Goal: Transaction & Acquisition: Subscribe to service/newsletter

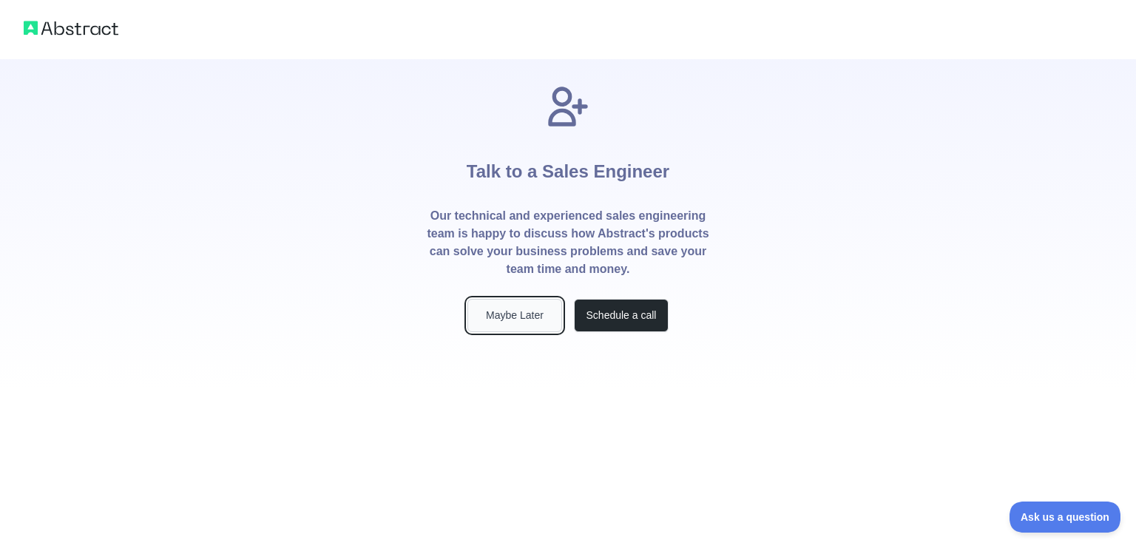
click at [497, 323] on button "Maybe Later" at bounding box center [515, 315] width 95 height 33
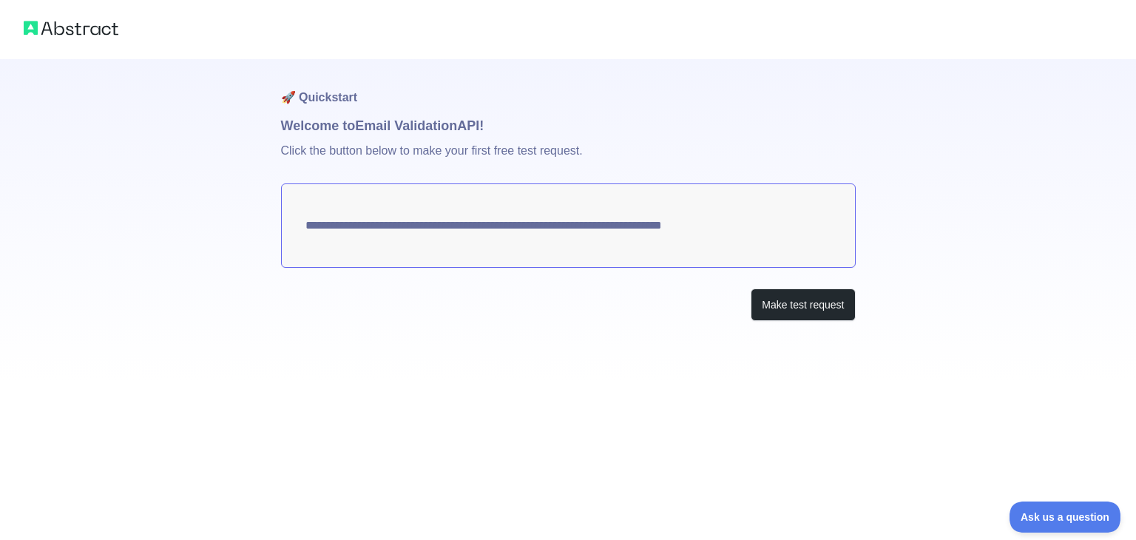
click at [648, 236] on textarea "**********" at bounding box center [568, 225] width 575 height 84
click at [771, 294] on button "Make test request" at bounding box center [803, 304] width 104 height 33
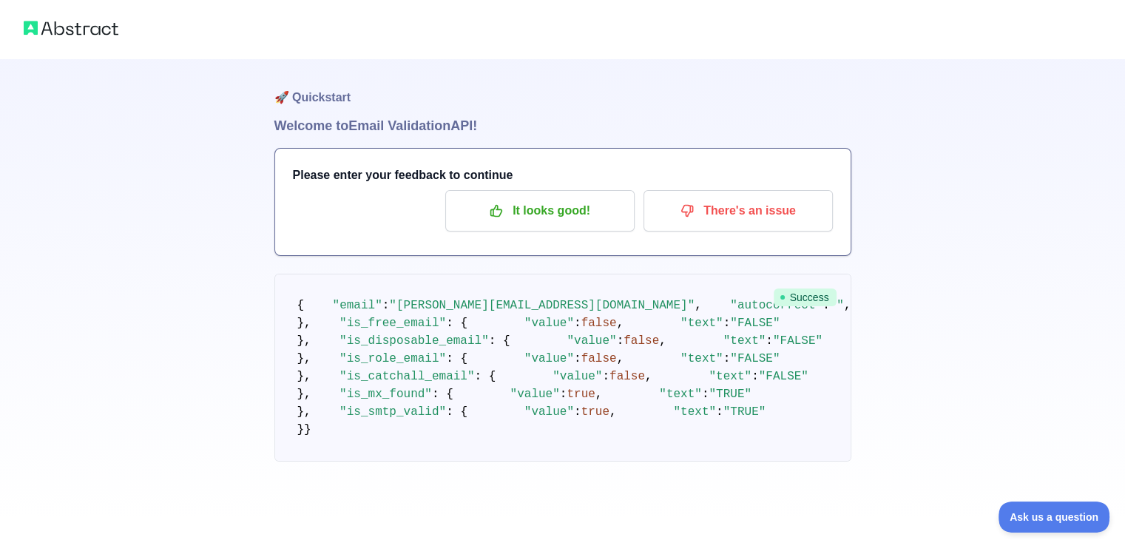
click at [503, 312] on span ""[PERSON_NAME][EMAIL_ADDRESS][DOMAIN_NAME]"" at bounding box center [542, 305] width 306 height 13
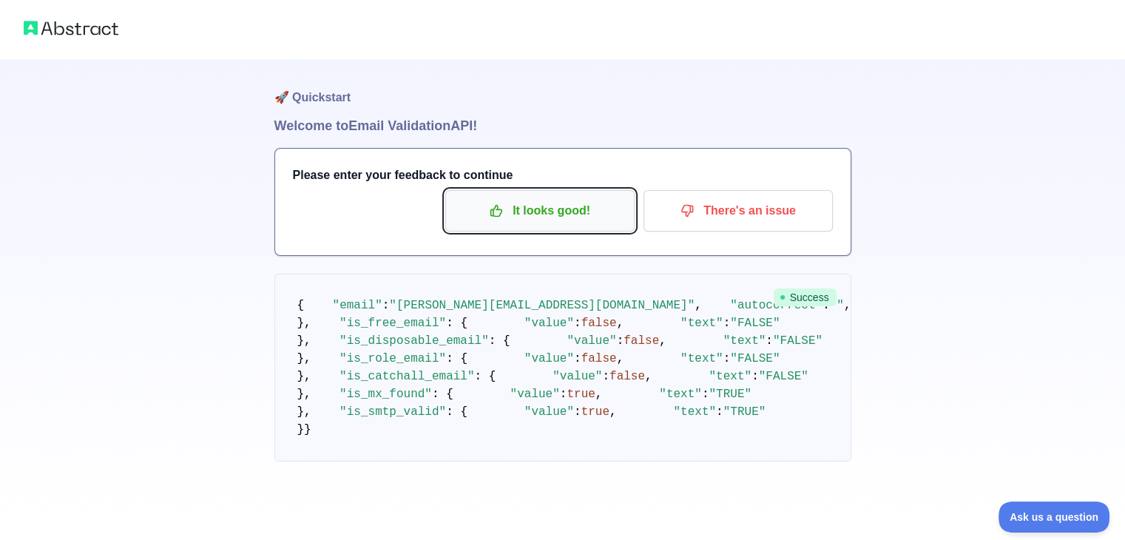
click at [519, 214] on p "It looks good!" at bounding box center [539, 210] width 167 height 25
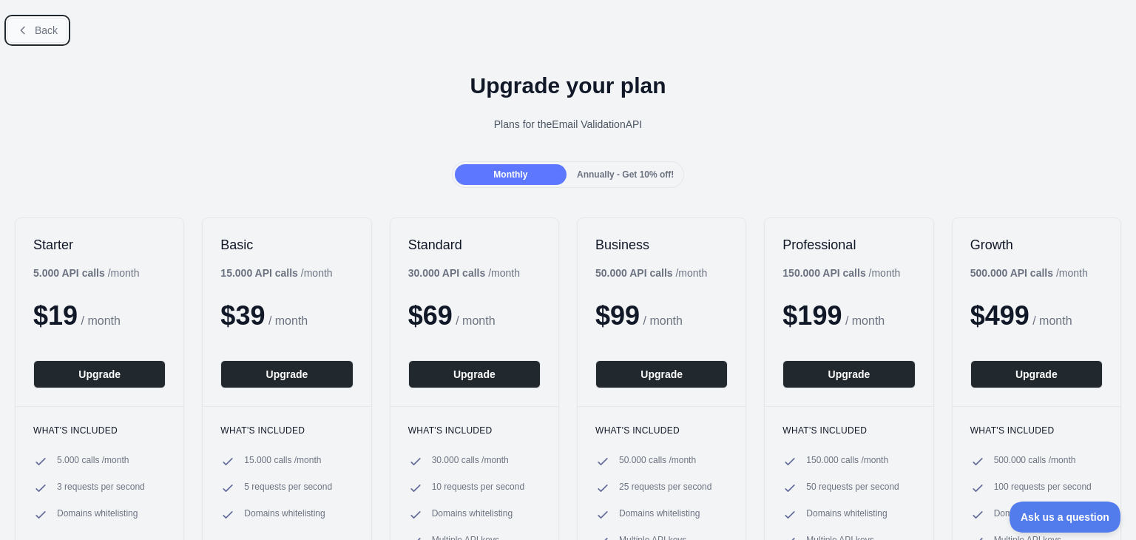
click at [36, 31] on span "Back" at bounding box center [46, 30] width 23 height 12
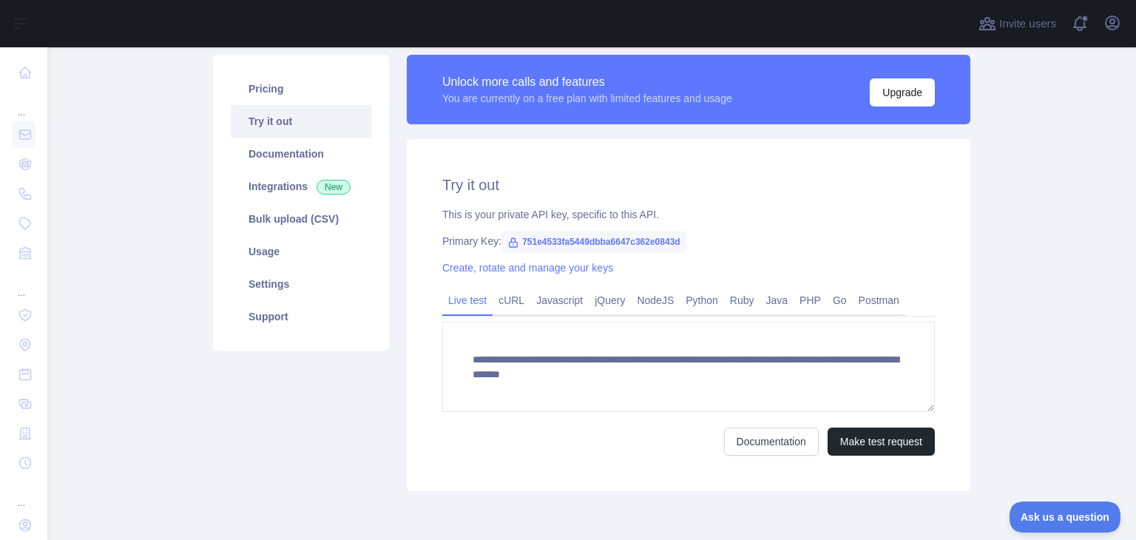
scroll to position [148, 0]
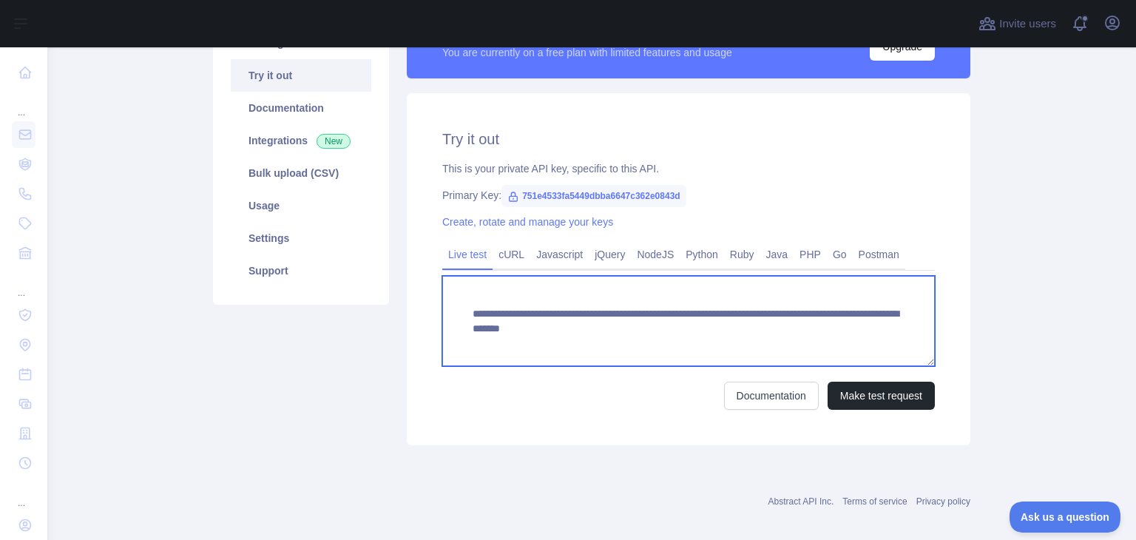
drag, startPoint x: 723, startPoint y: 329, endPoint x: 933, endPoint y: 329, distance: 210.1
click at [933, 329] on div "**********" at bounding box center [689, 269] width 564 height 352
paste textarea
type textarea "**********"
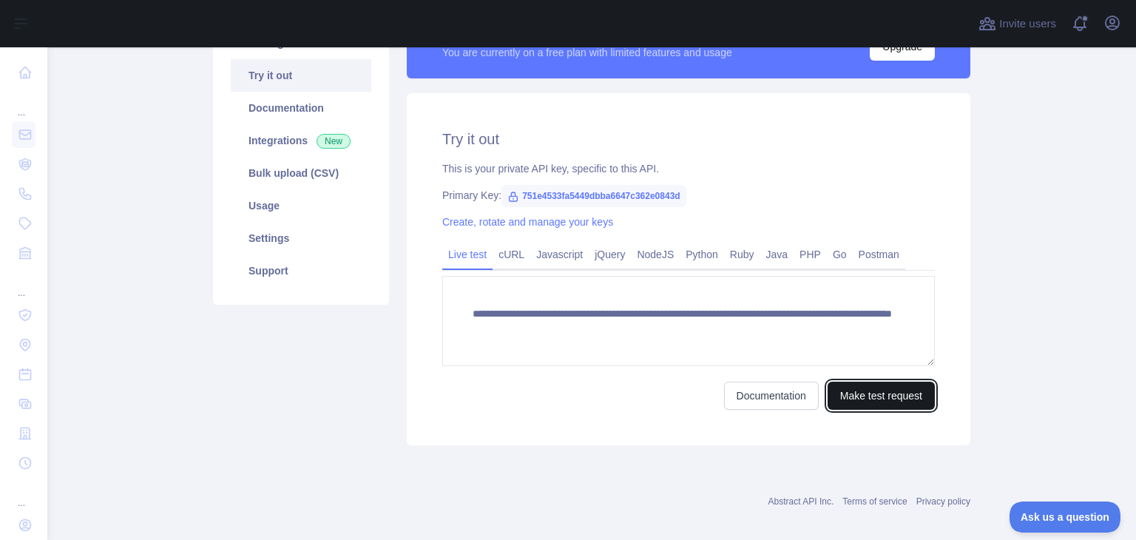
click at [870, 399] on button "Make test request" at bounding box center [881, 396] width 107 height 28
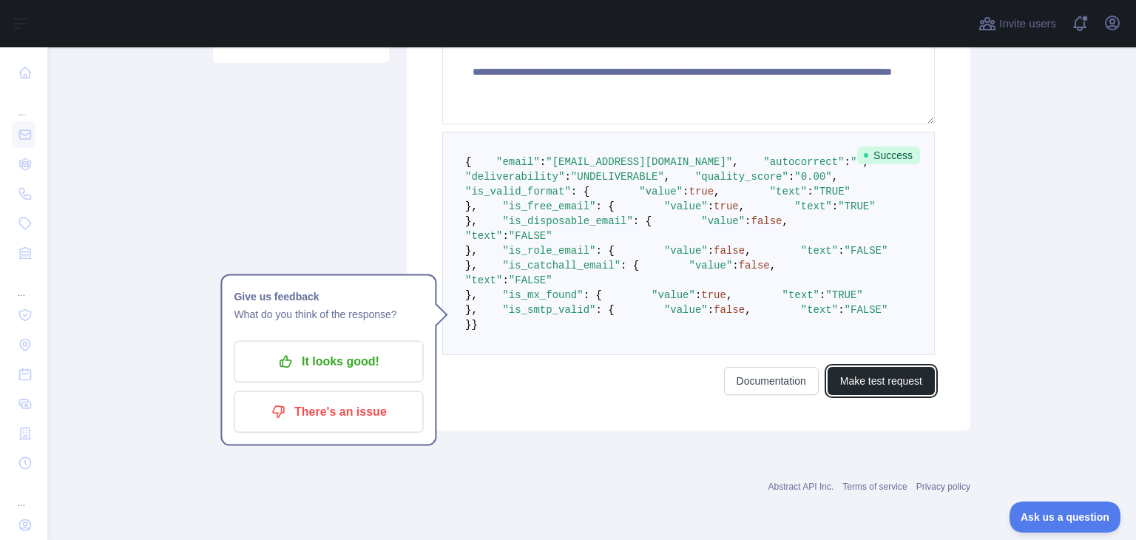
scroll to position [444, 0]
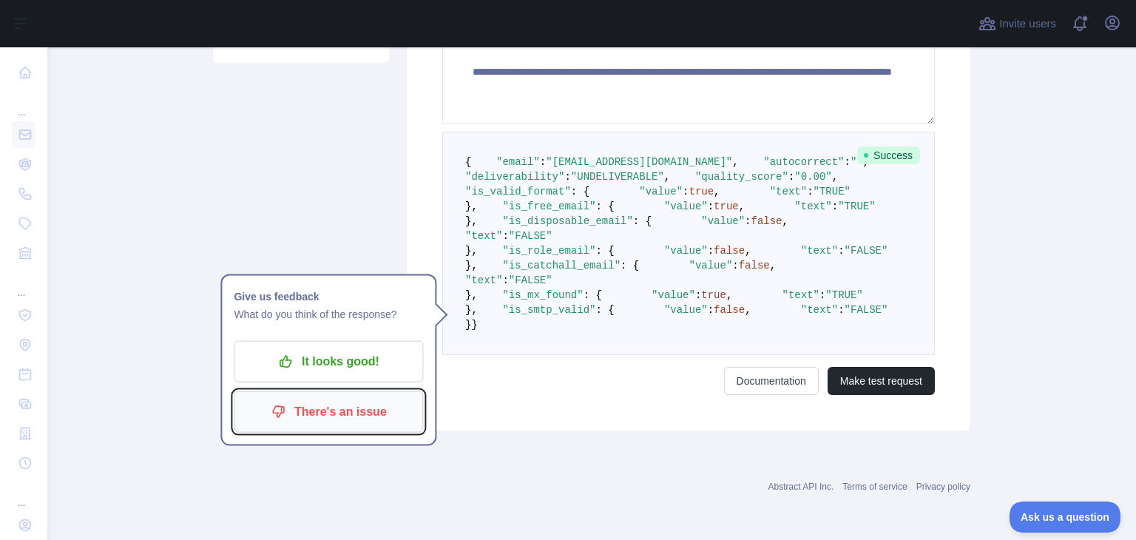
click at [353, 399] on p "There's an issue" at bounding box center [328, 411] width 167 height 25
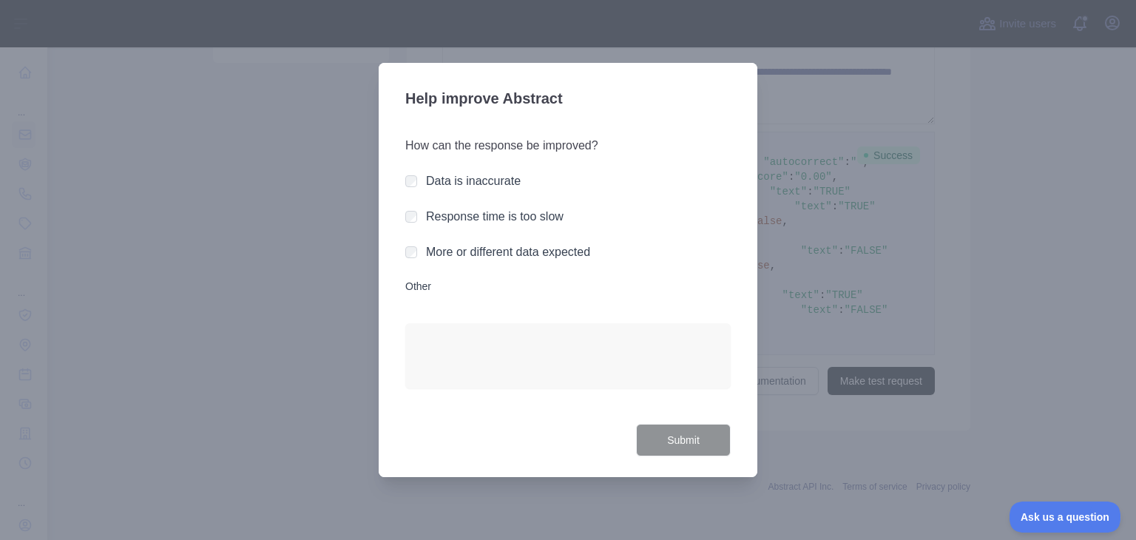
click at [1025, 215] on div at bounding box center [568, 270] width 1136 height 540
click at [840, 160] on div at bounding box center [568, 270] width 1136 height 540
click at [206, 285] on div at bounding box center [568, 270] width 1136 height 540
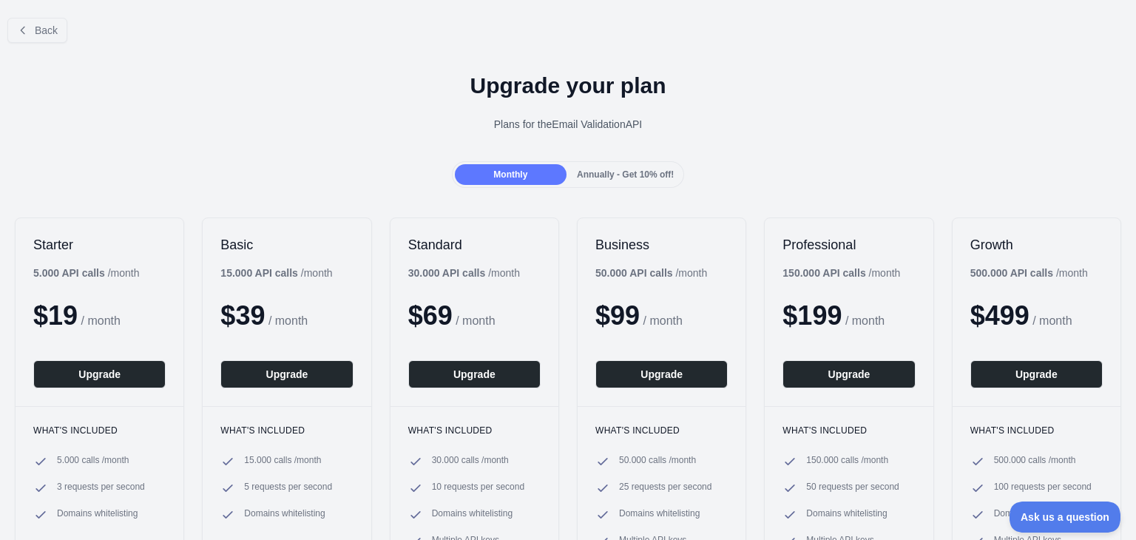
scroll to position [162, 0]
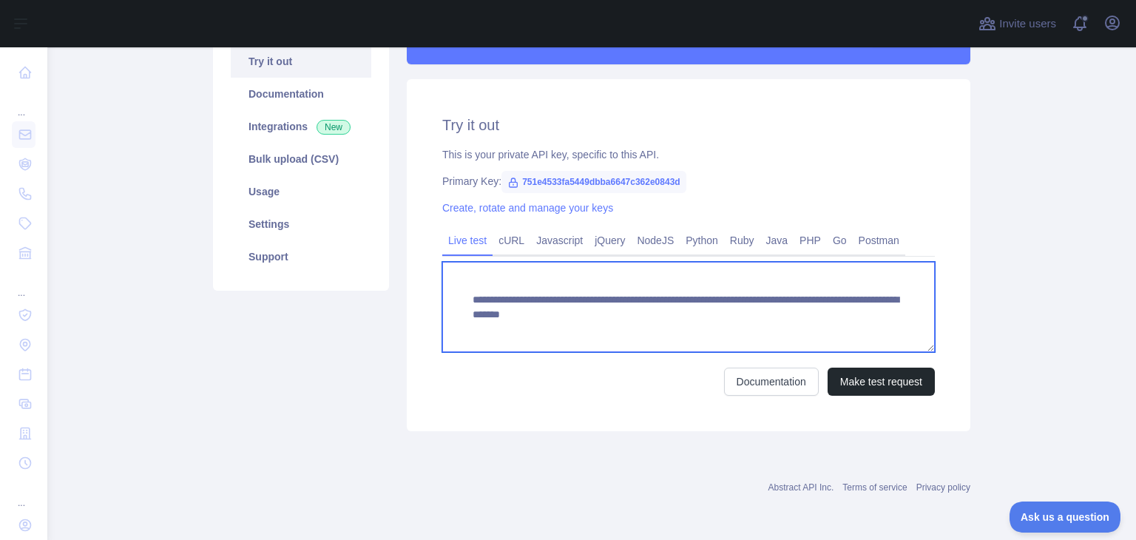
drag, startPoint x: 726, startPoint y: 315, endPoint x: 971, endPoint y: 306, distance: 245.0
click at [971, 306] on div "**********" at bounding box center [688, 213] width 581 height 436
click at [897, 318] on textarea "**********" at bounding box center [688, 307] width 493 height 90
paste textarea
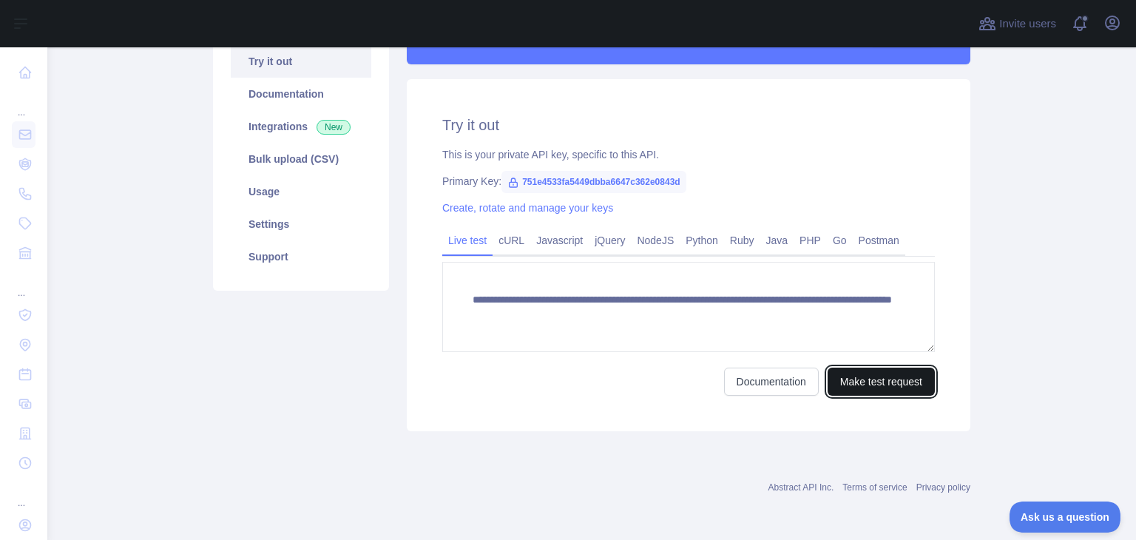
click at [854, 382] on button "Make test request" at bounding box center [881, 382] width 107 height 28
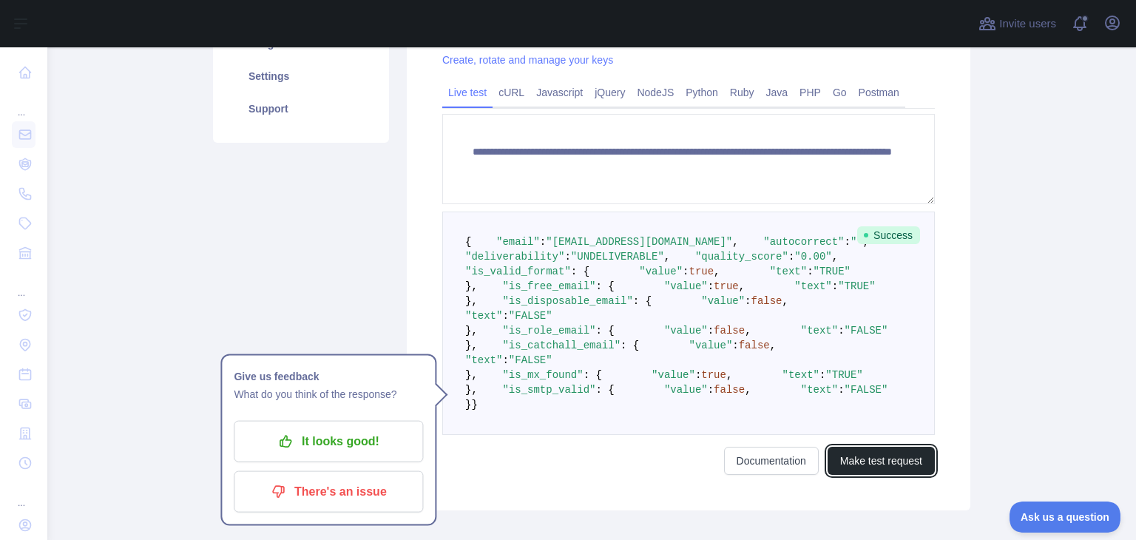
scroll to position [384, 0]
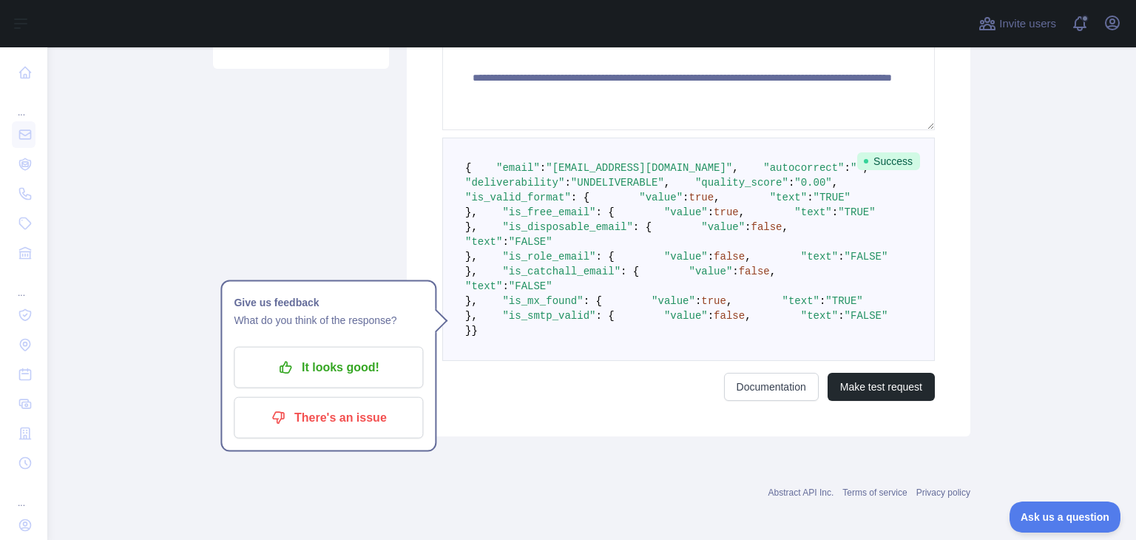
click at [521, 233] on span ""is_disposable_email"" at bounding box center [567, 227] width 130 height 12
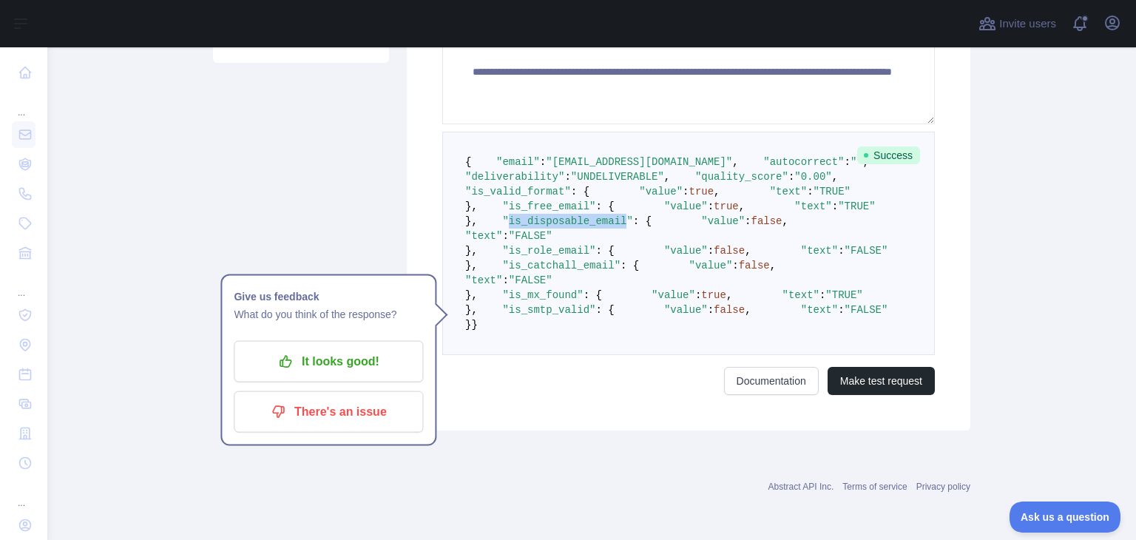
scroll to position [606, 0]
click at [541, 316] on span ""is_smtp_valid"" at bounding box center [548, 310] width 93 height 12
copy span "is_smtp_valid"
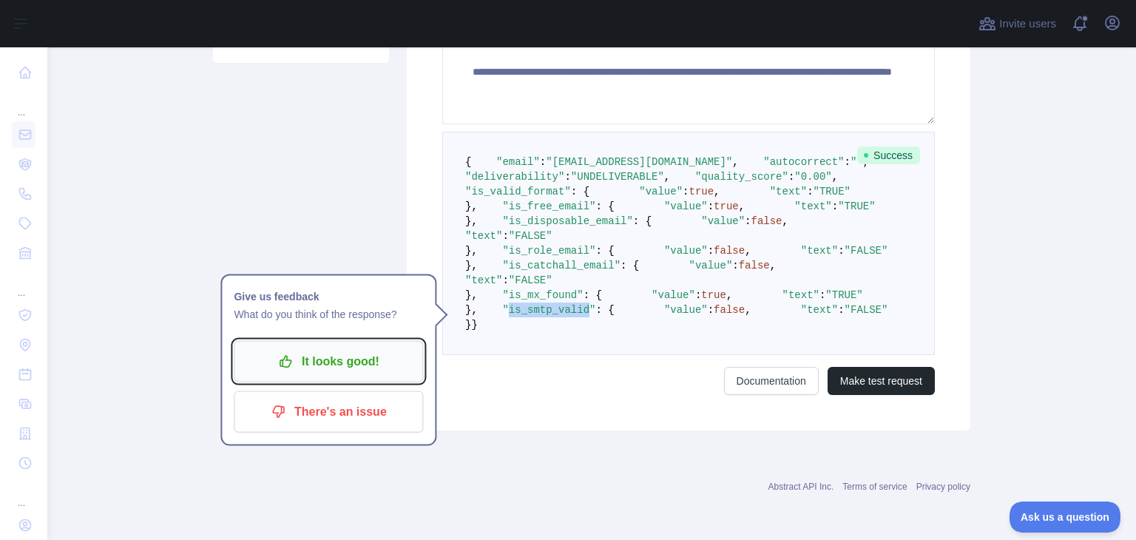
click at [329, 349] on p "It looks good!" at bounding box center [328, 361] width 167 height 25
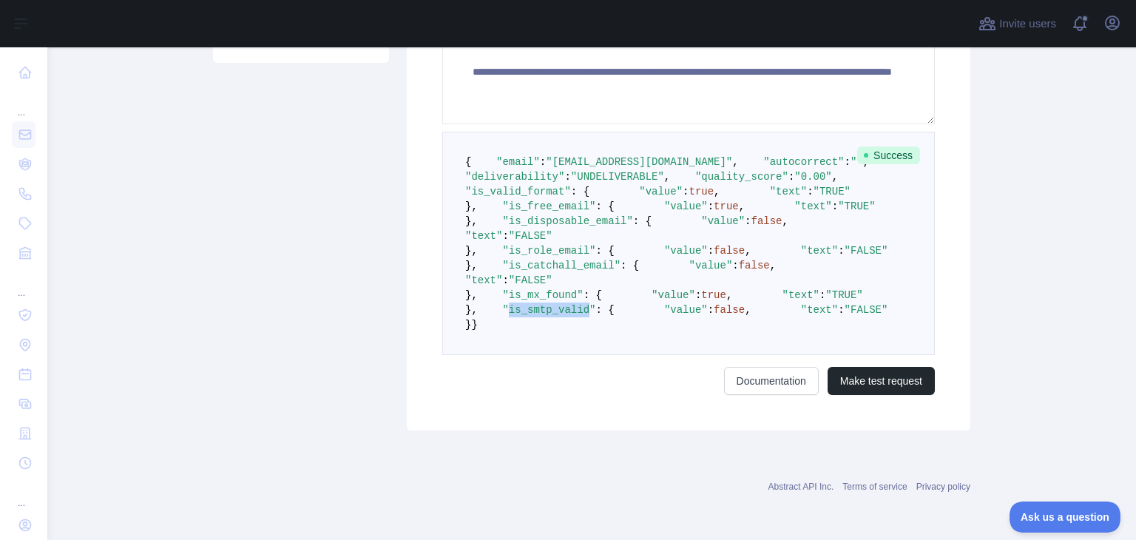
scroll to position [714, 0]
click at [766, 386] on link "Documentation" at bounding box center [771, 381] width 95 height 28
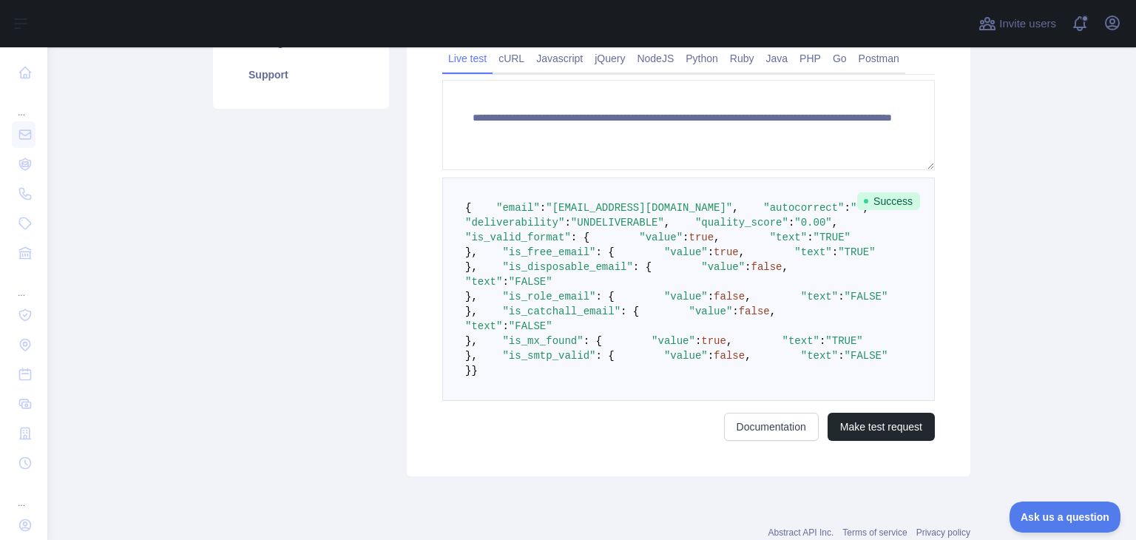
click at [896, 317] on pre "{ "email" : "[EMAIL_ADDRESS][DOMAIN_NAME]" , "autocorrect" : "" , "deliverabili…" at bounding box center [688, 289] width 493 height 223
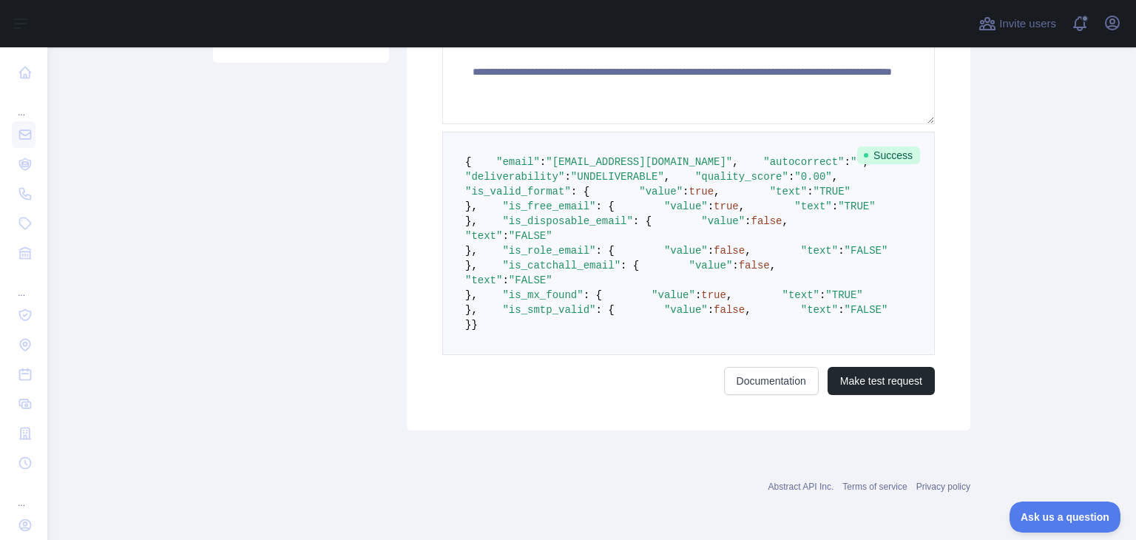
scroll to position [270, 0]
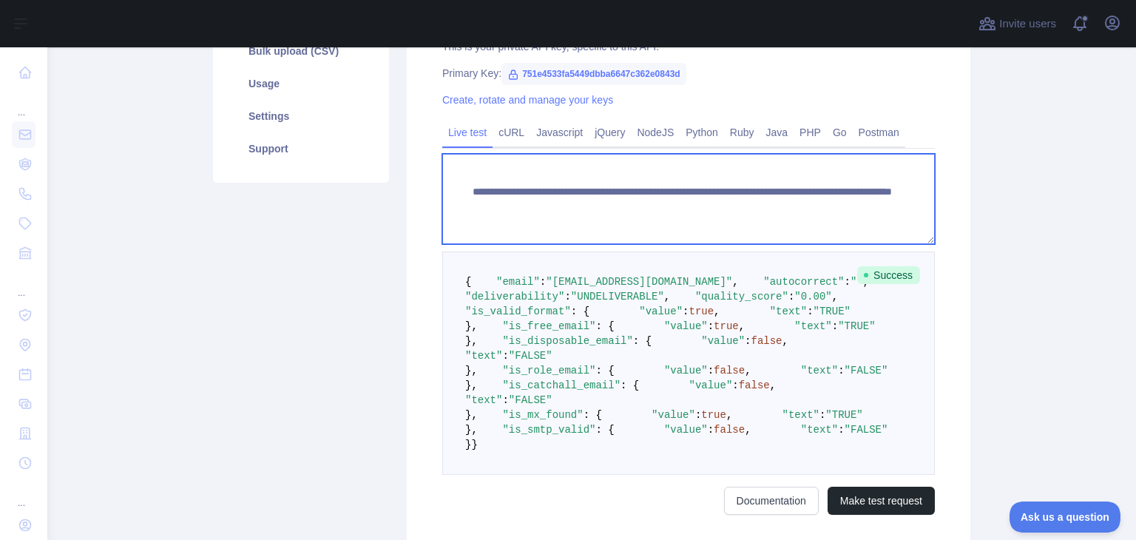
drag, startPoint x: 724, startPoint y: 206, endPoint x: 777, endPoint y: 207, distance: 53.3
click at [777, 207] on textarea "**********" at bounding box center [688, 199] width 493 height 90
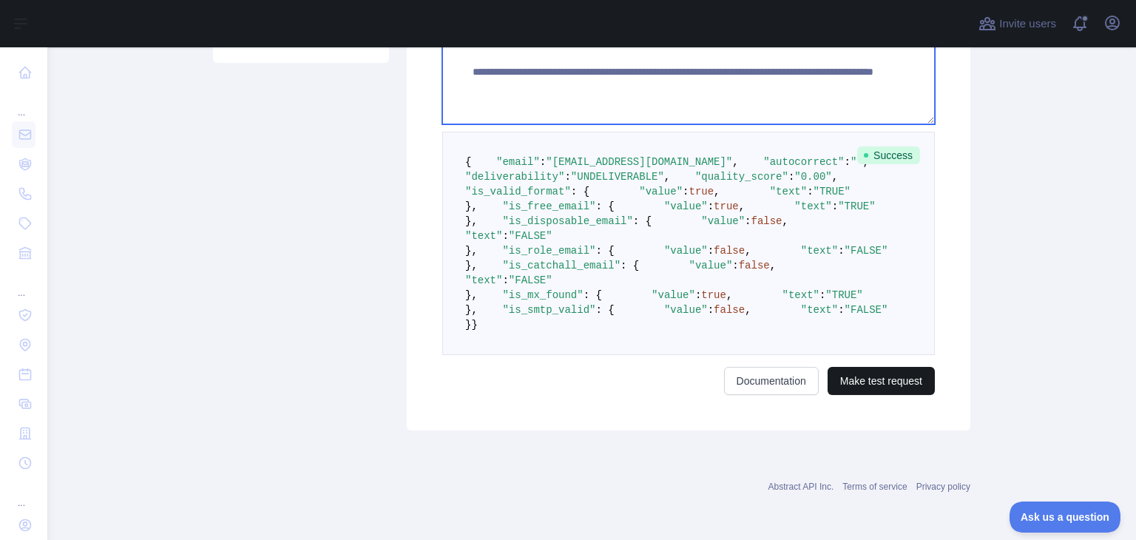
type textarea "**********"
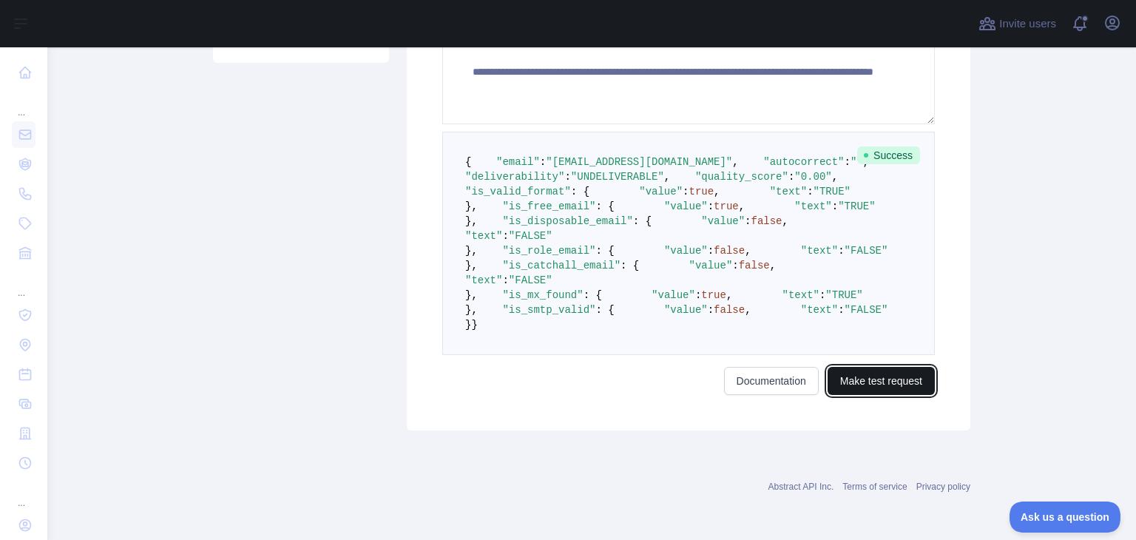
click at [865, 388] on button "Make test request" at bounding box center [881, 381] width 107 height 28
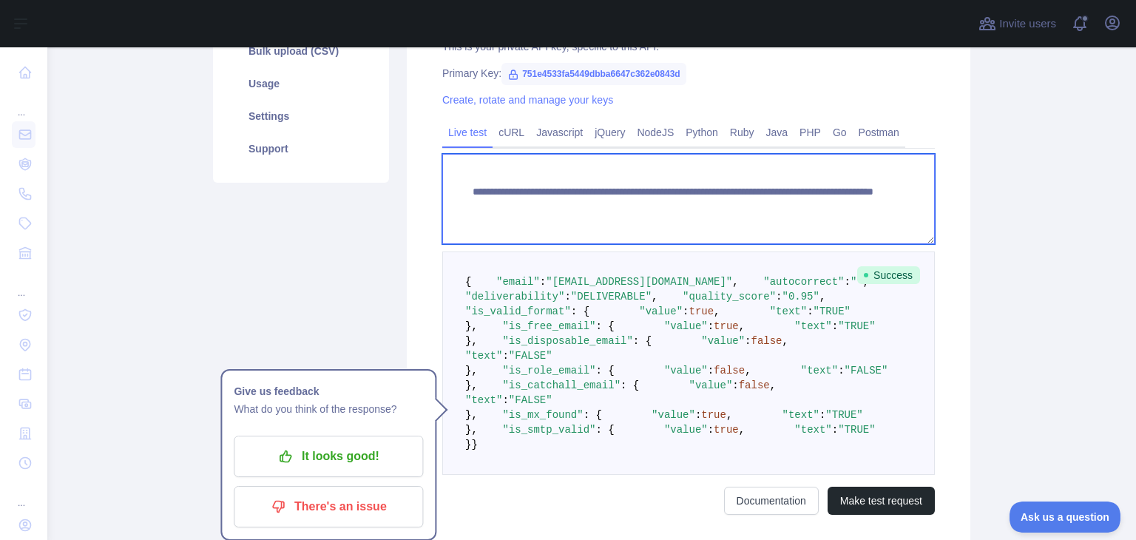
click at [726, 208] on textarea "**********" at bounding box center [688, 199] width 493 height 90
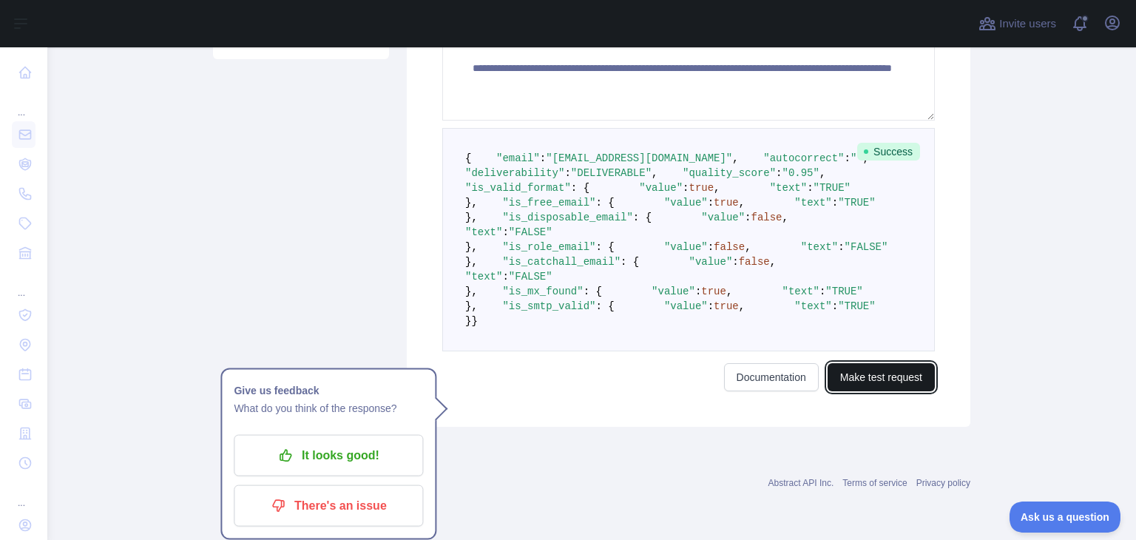
click at [873, 380] on button "Make test request" at bounding box center [881, 377] width 107 height 28
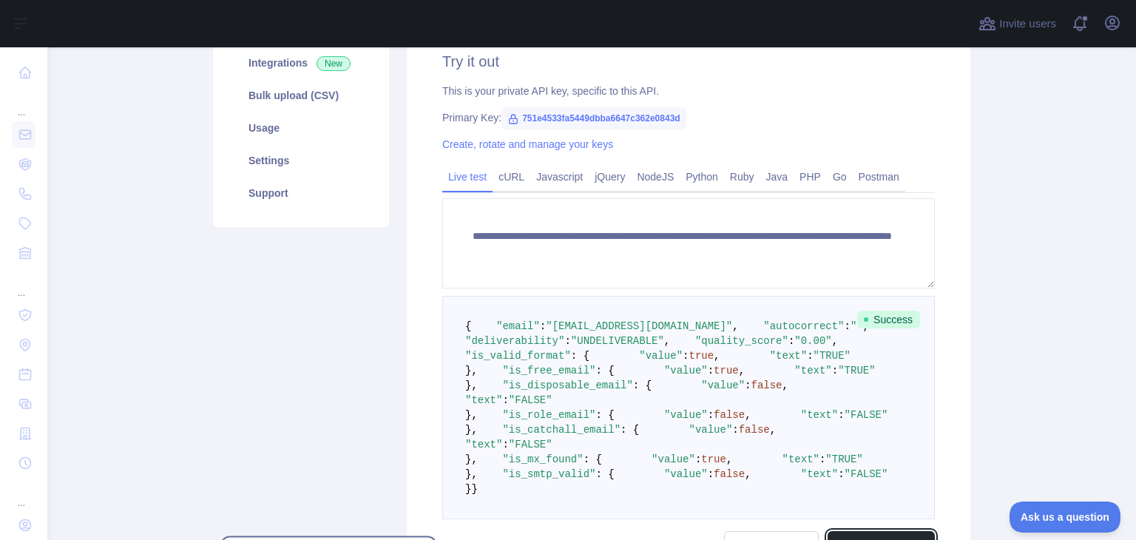
scroll to position [714, 0]
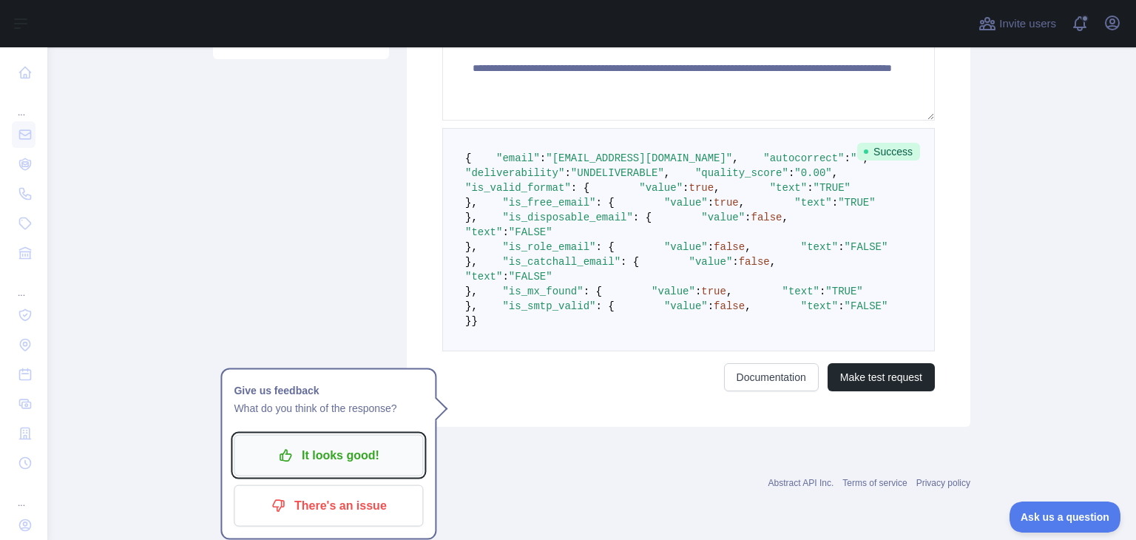
click at [364, 443] on p "It looks good!" at bounding box center [328, 455] width 167 height 25
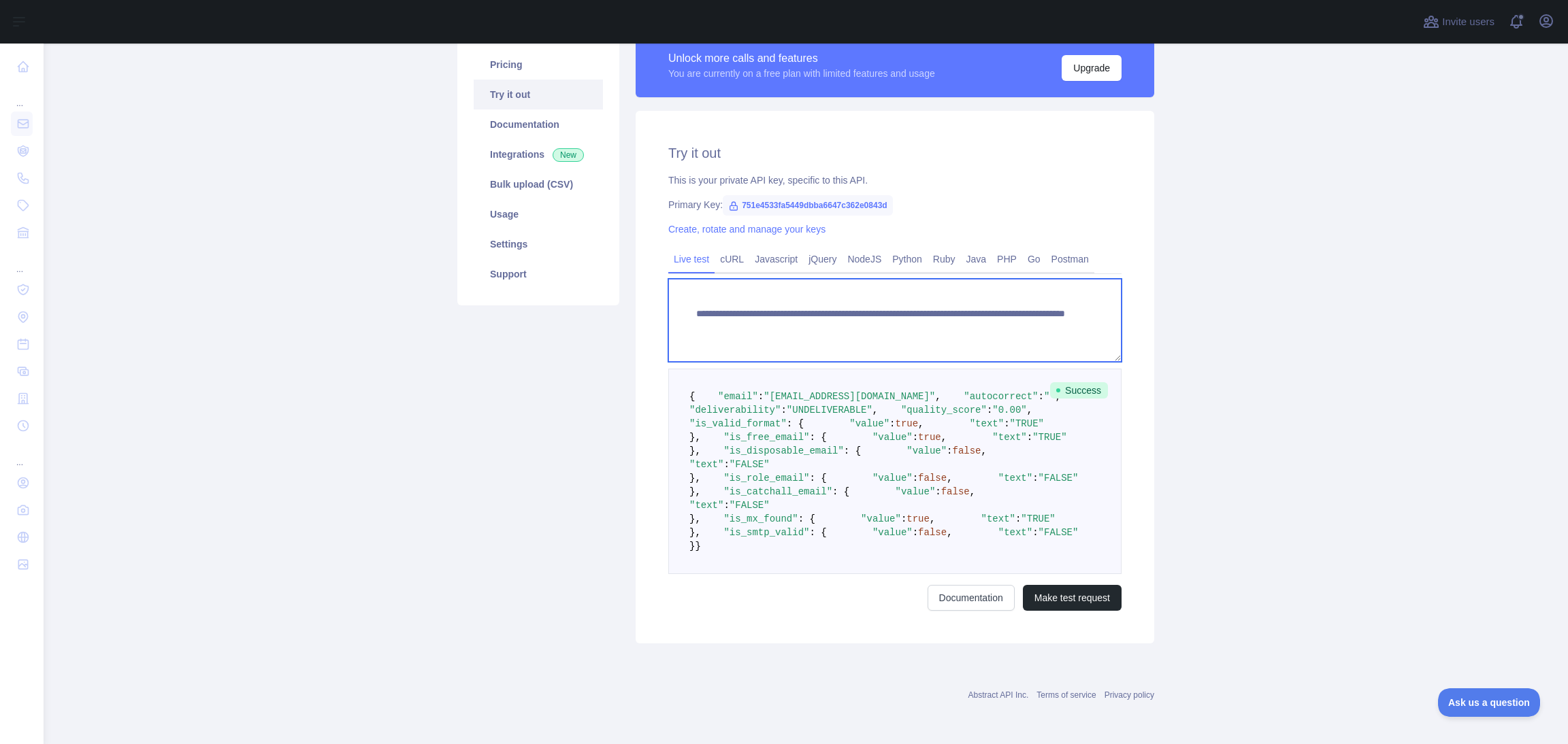
scroll to position [410, 0]
type textarea "**********"
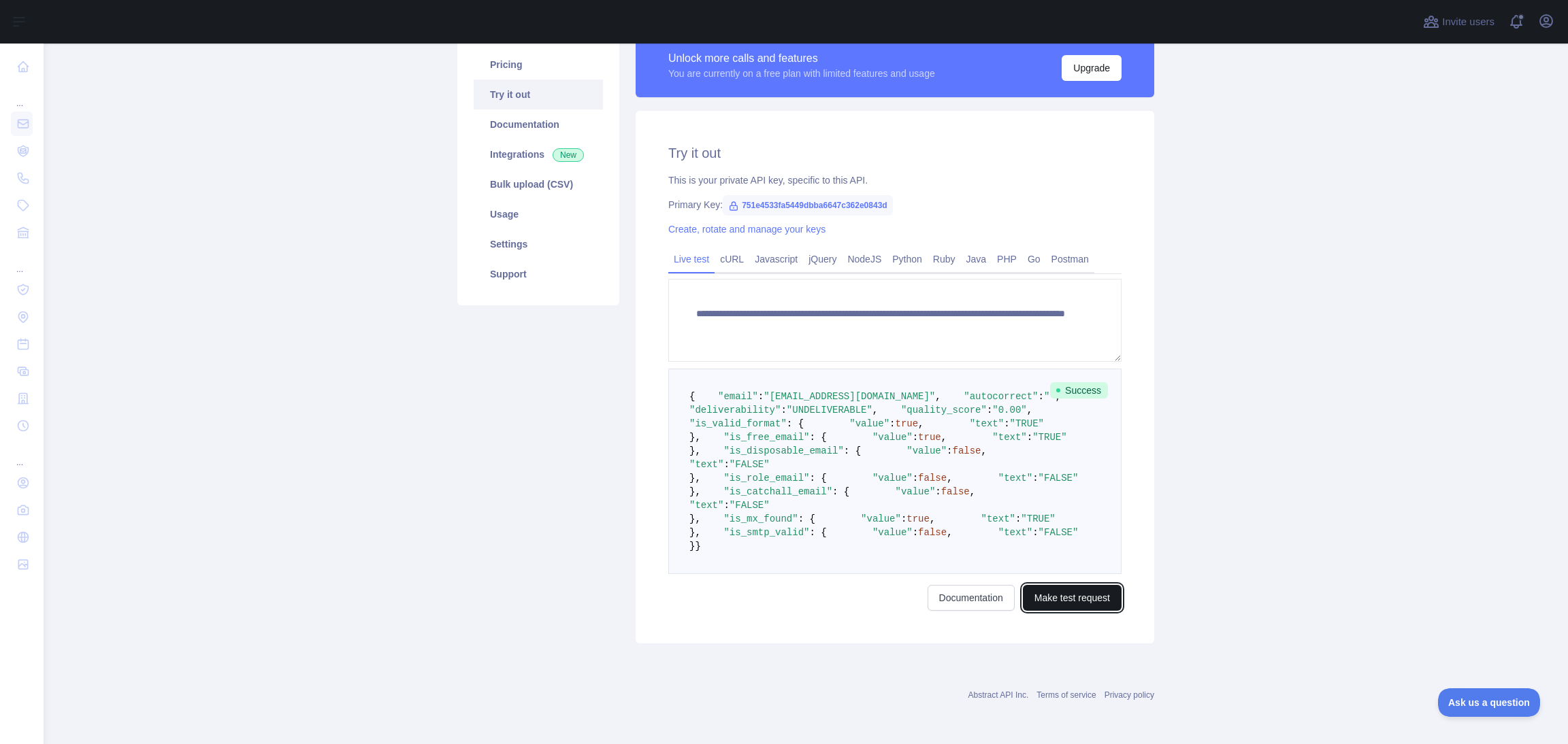
click at [1044, 496] on button "Make test request" at bounding box center [1072, 598] width 98 height 26
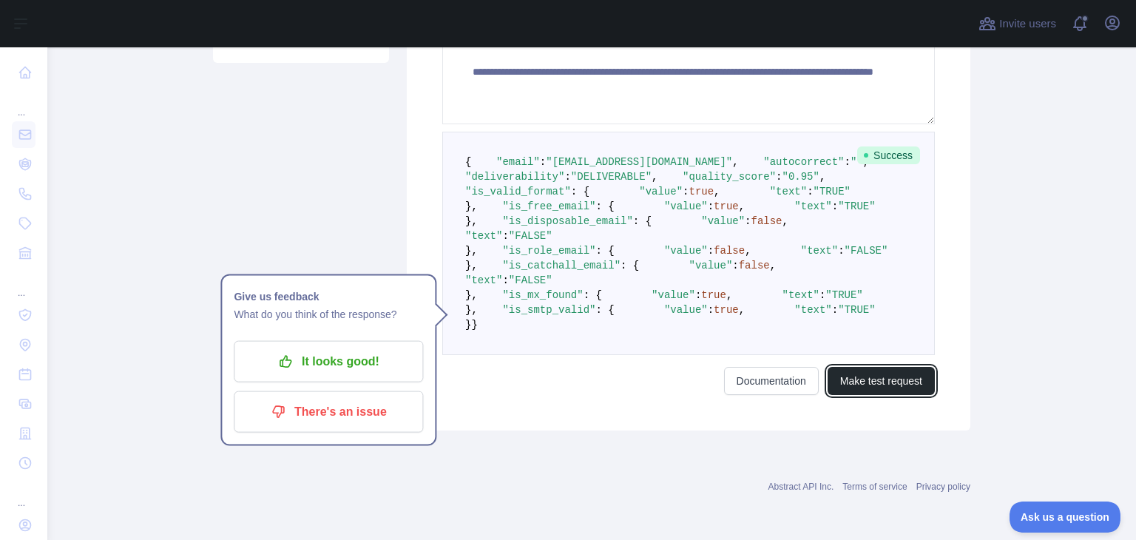
scroll to position [592, 0]
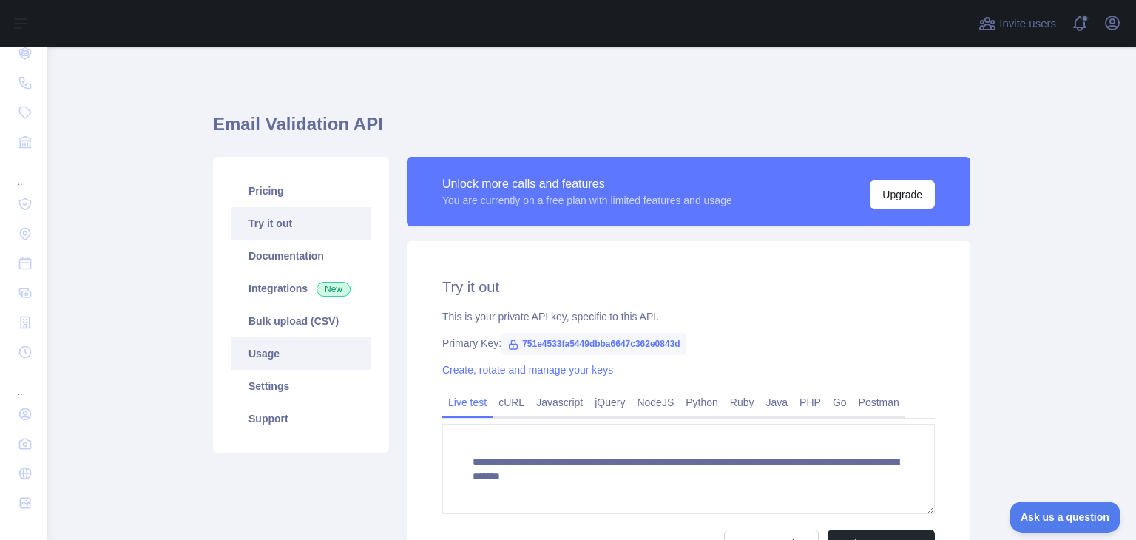
click at [289, 353] on link "Usage" at bounding box center [301, 353] width 141 height 33
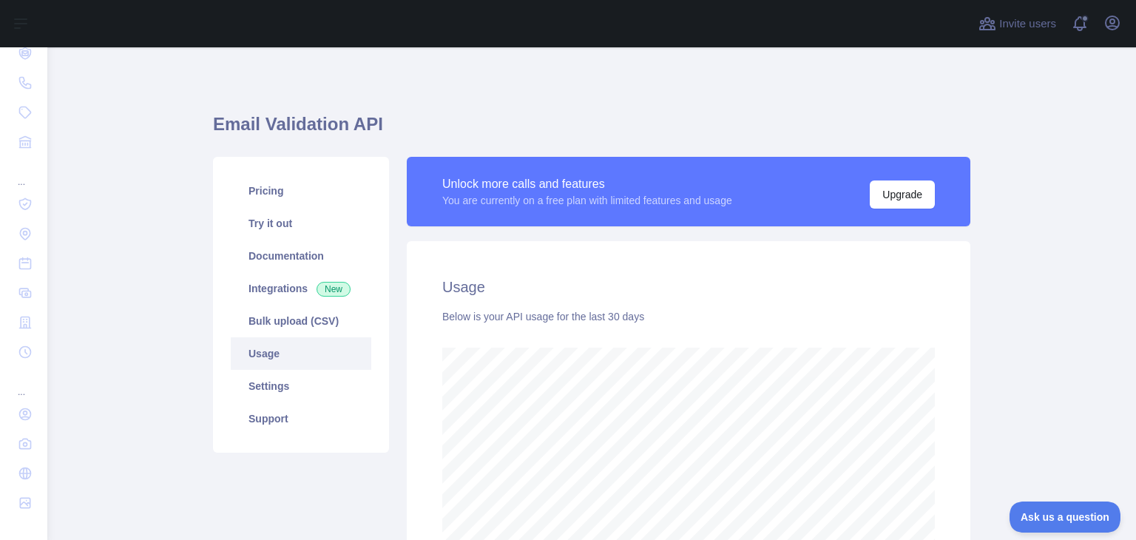
scroll to position [492, 1077]
click at [297, 194] on link "Pricing" at bounding box center [301, 191] width 141 height 33
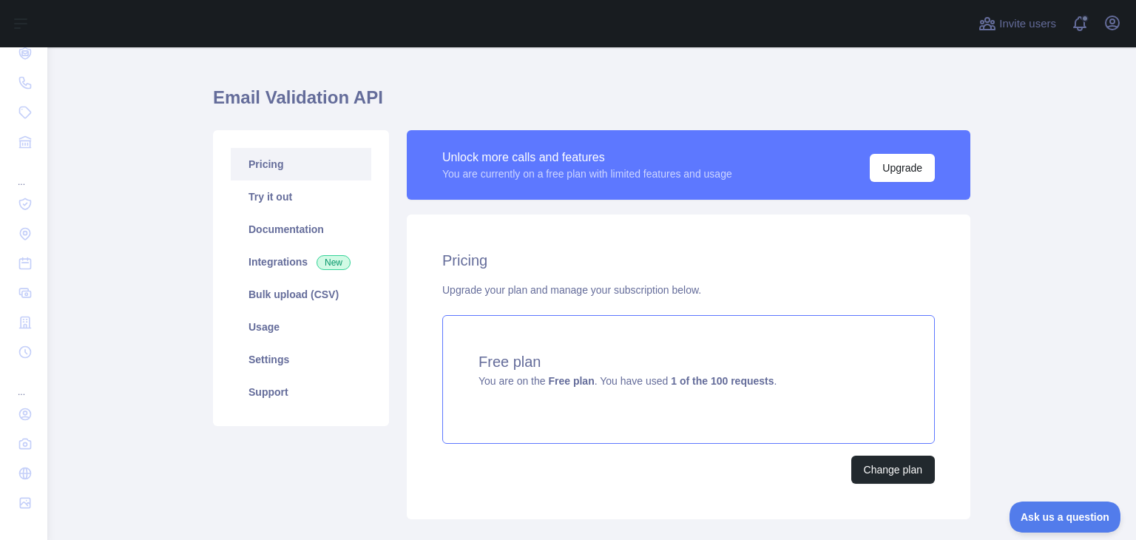
scroll to position [74, 0]
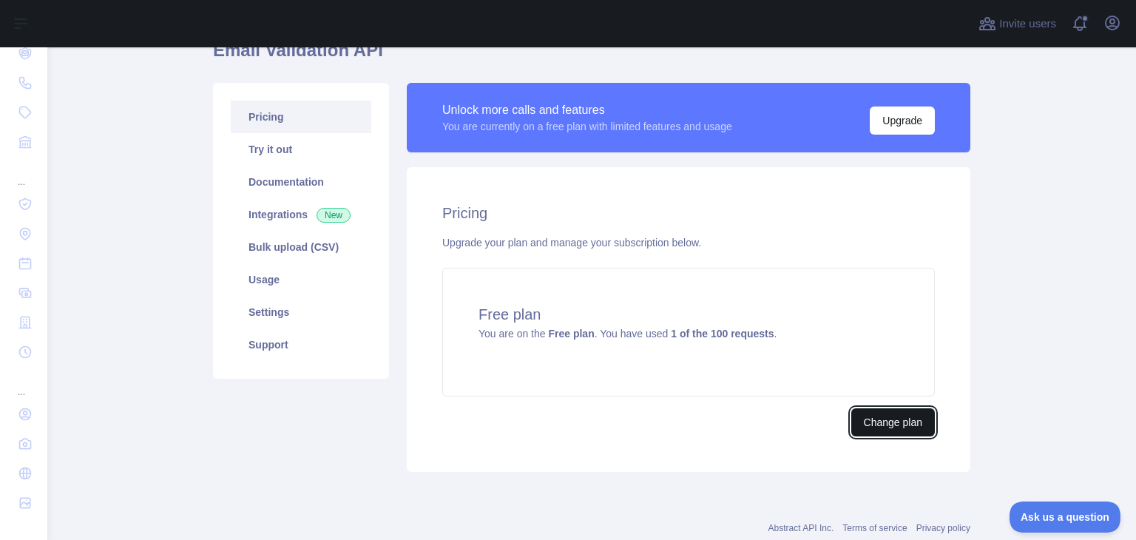
click at [894, 422] on button "Change plan" at bounding box center [893, 422] width 84 height 28
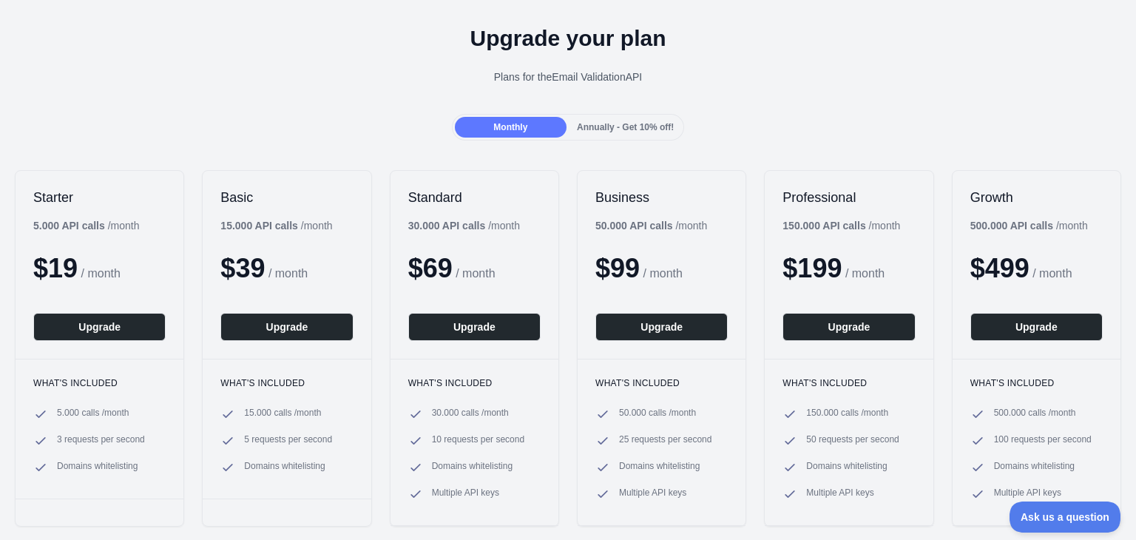
scroll to position [74, 0]
